Goal: Information Seeking & Learning: Learn about a topic

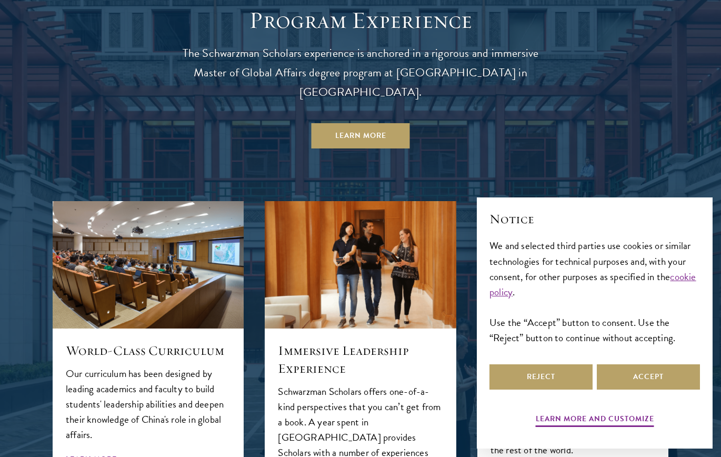
click at [47, 127] on div at bounding box center [360, 392] width 721 height 878
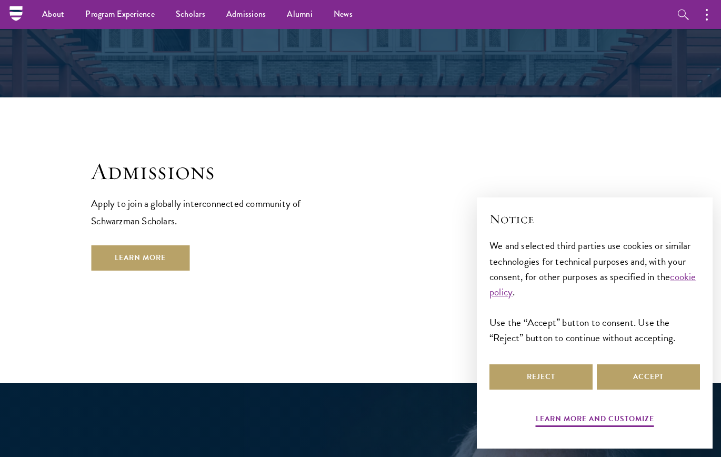
scroll to position [1649, 0]
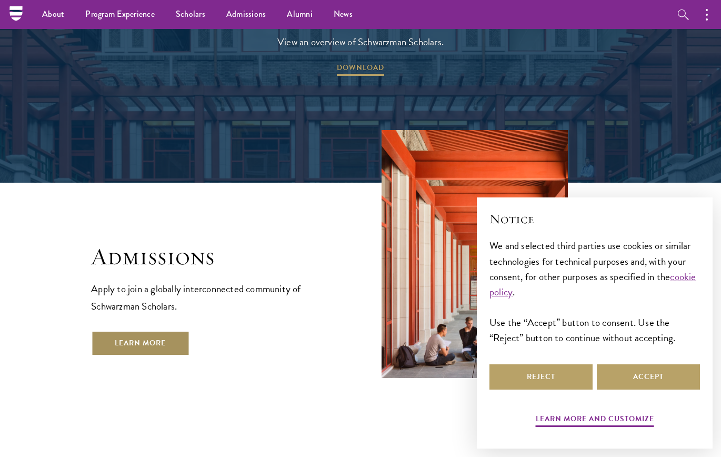
click at [152, 331] on link "Learn More" at bounding box center [140, 343] width 98 height 25
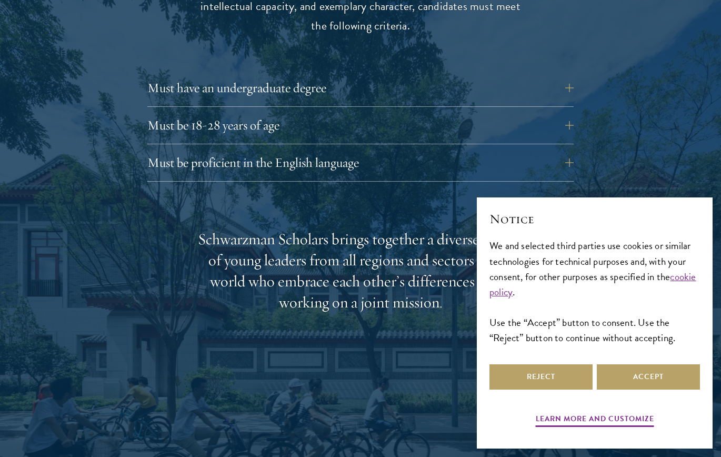
scroll to position [1474, 0]
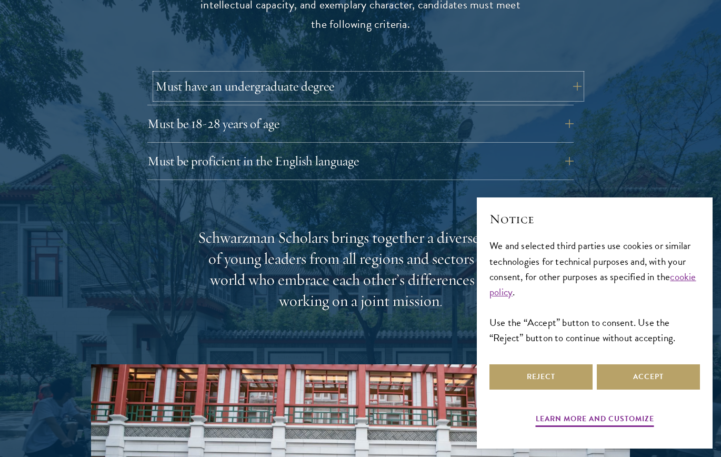
click at [215, 74] on button "Must have an undergraduate degree" at bounding box center [368, 86] width 426 height 25
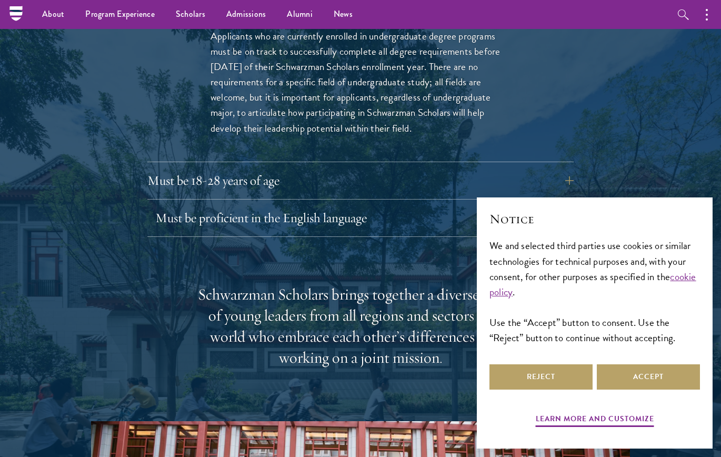
scroll to position [1527, 0]
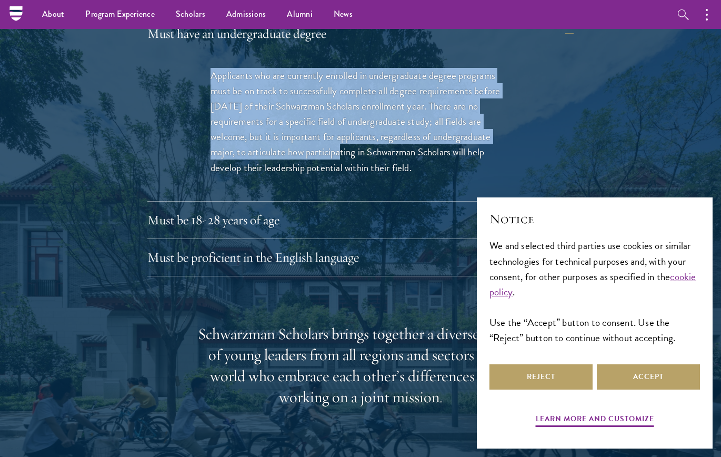
drag, startPoint x: 211, startPoint y: 58, endPoint x: 334, endPoint y: 136, distance: 145.8
click at [334, 136] on p "Applicants who are currently enrolled in undergraduate degree programs must be …" at bounding box center [361, 121] width 300 height 107
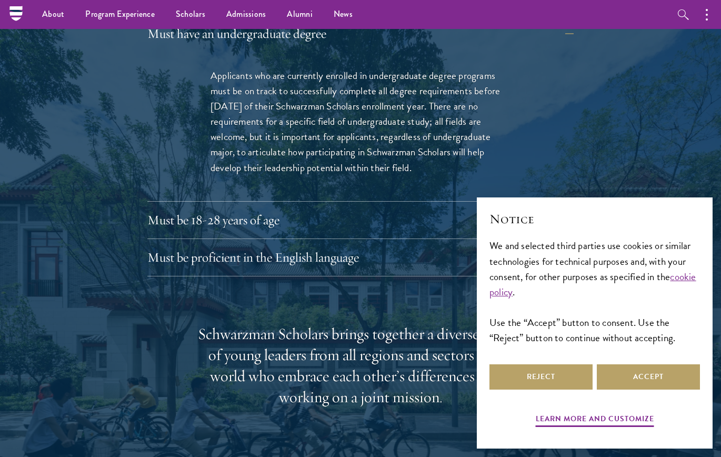
drag, startPoint x: 334, startPoint y: 136, endPoint x: 331, endPoint y: 144, distance: 9.0
click at [331, 144] on p "Applicants who are currently enrolled in undergraduate degree programs must be …" at bounding box center [361, 121] width 300 height 107
